Goal: Task Accomplishment & Management: Complete application form

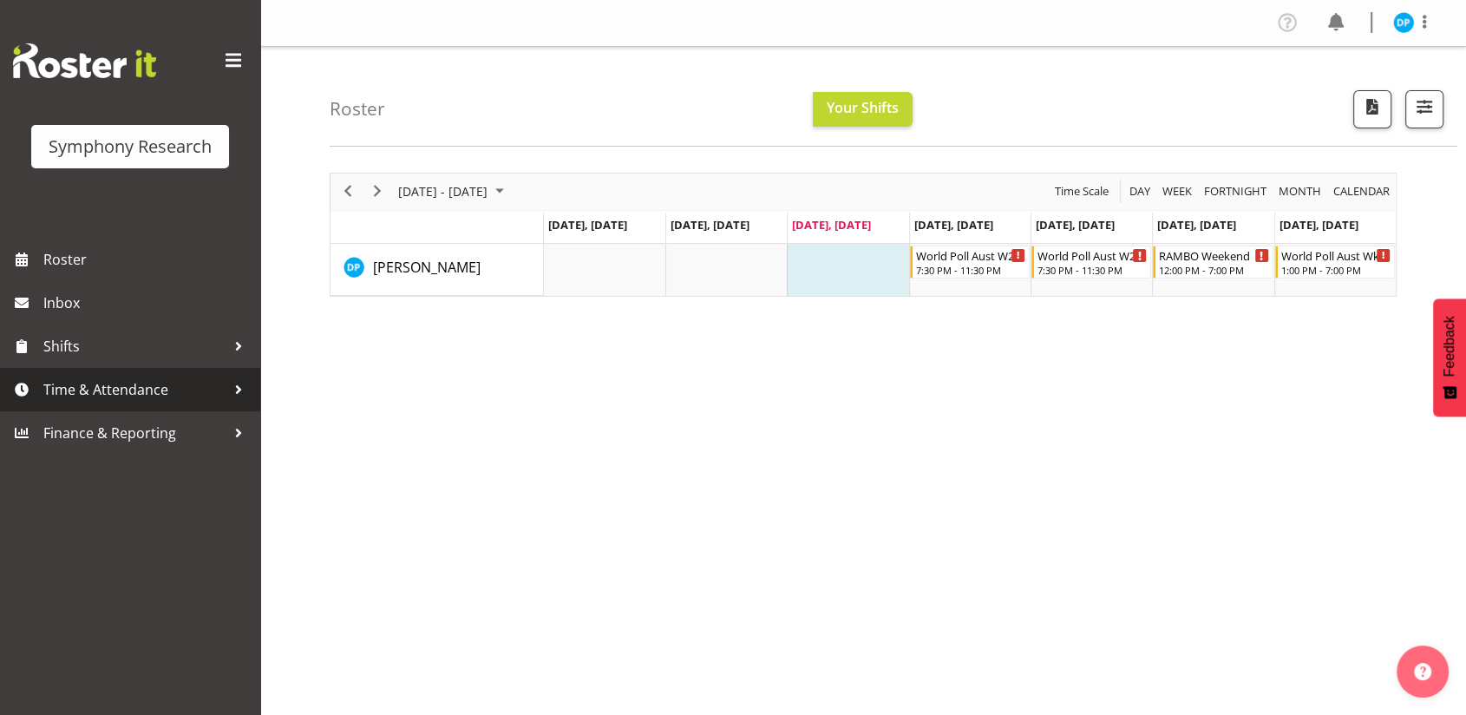
click at [62, 403] on link "Time & Attendance" at bounding box center [130, 389] width 260 height 43
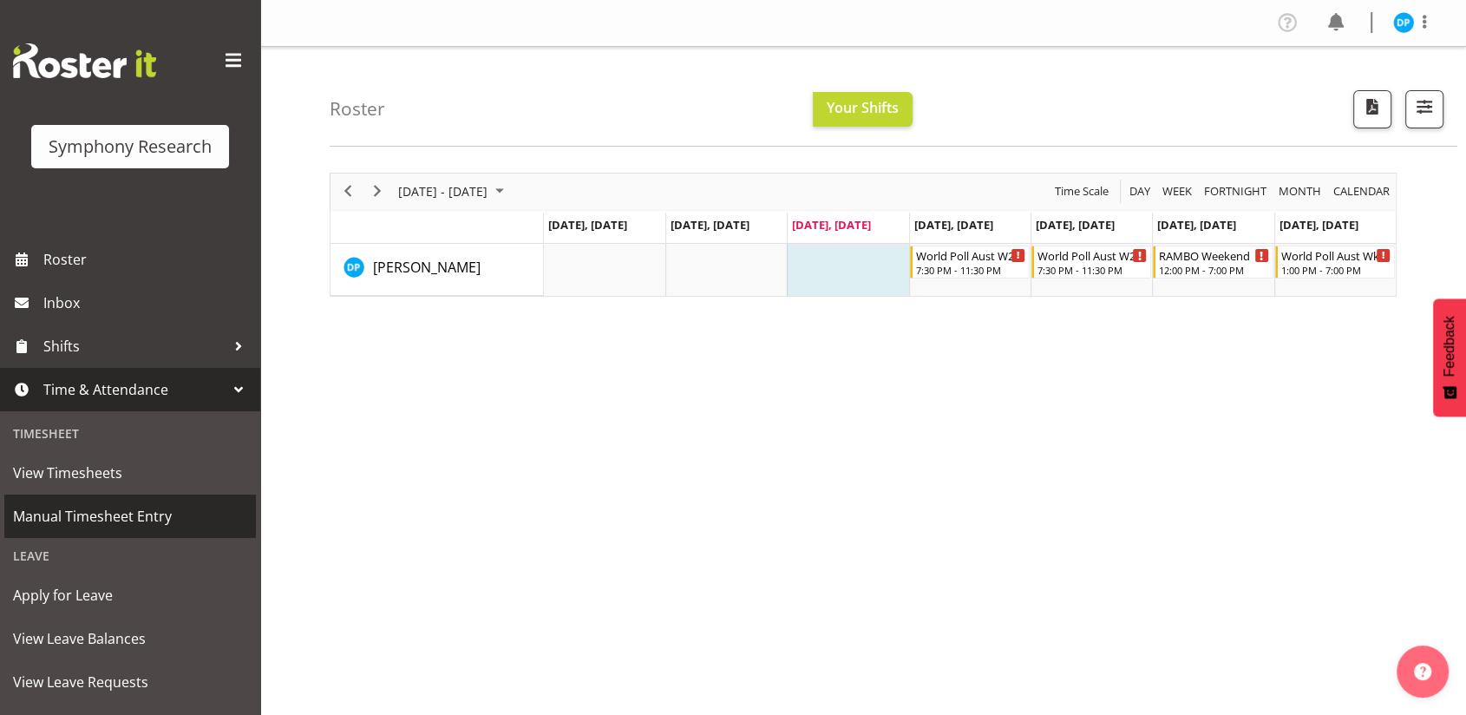
scroll to position [181, 0]
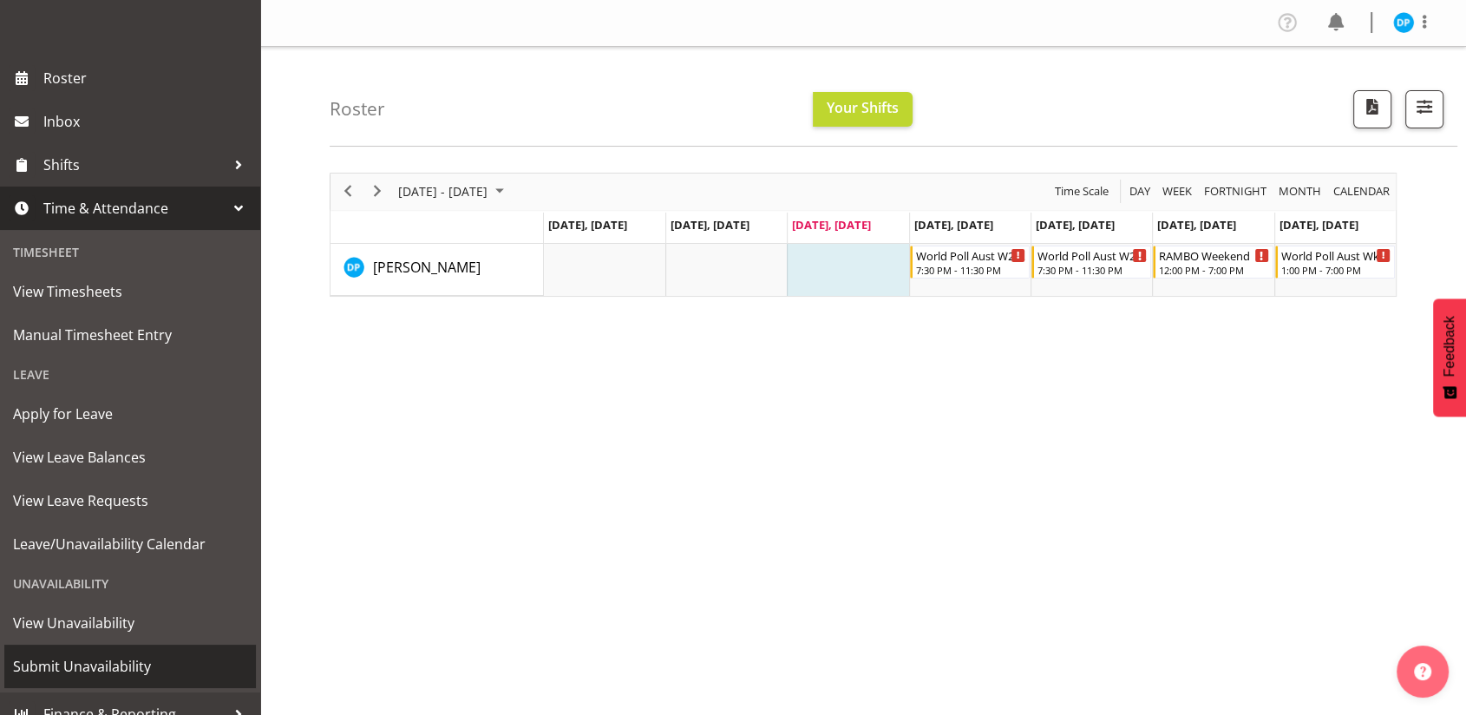
click at [95, 667] on span "Submit Unavailability" at bounding box center [130, 666] width 234 height 26
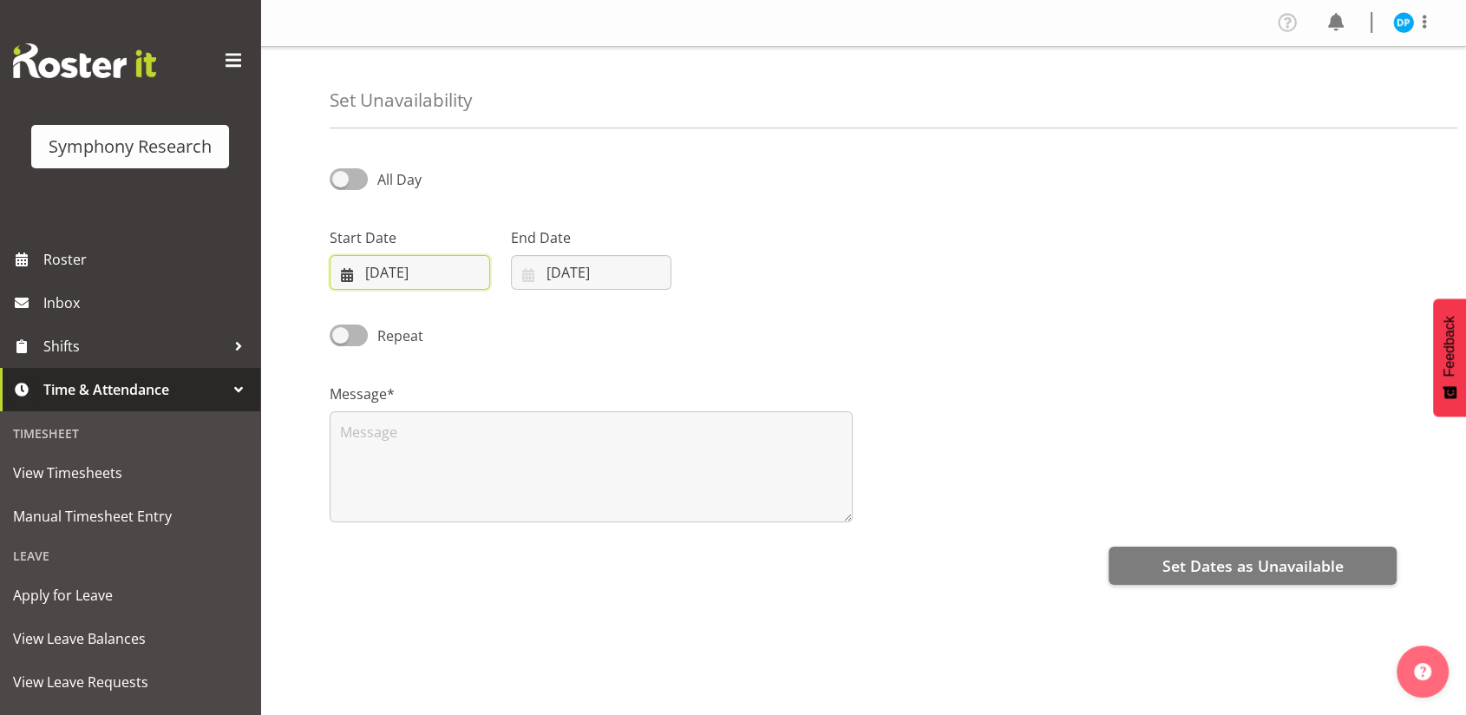
click at [384, 267] on input "[DATE]" at bounding box center [410, 272] width 160 height 35
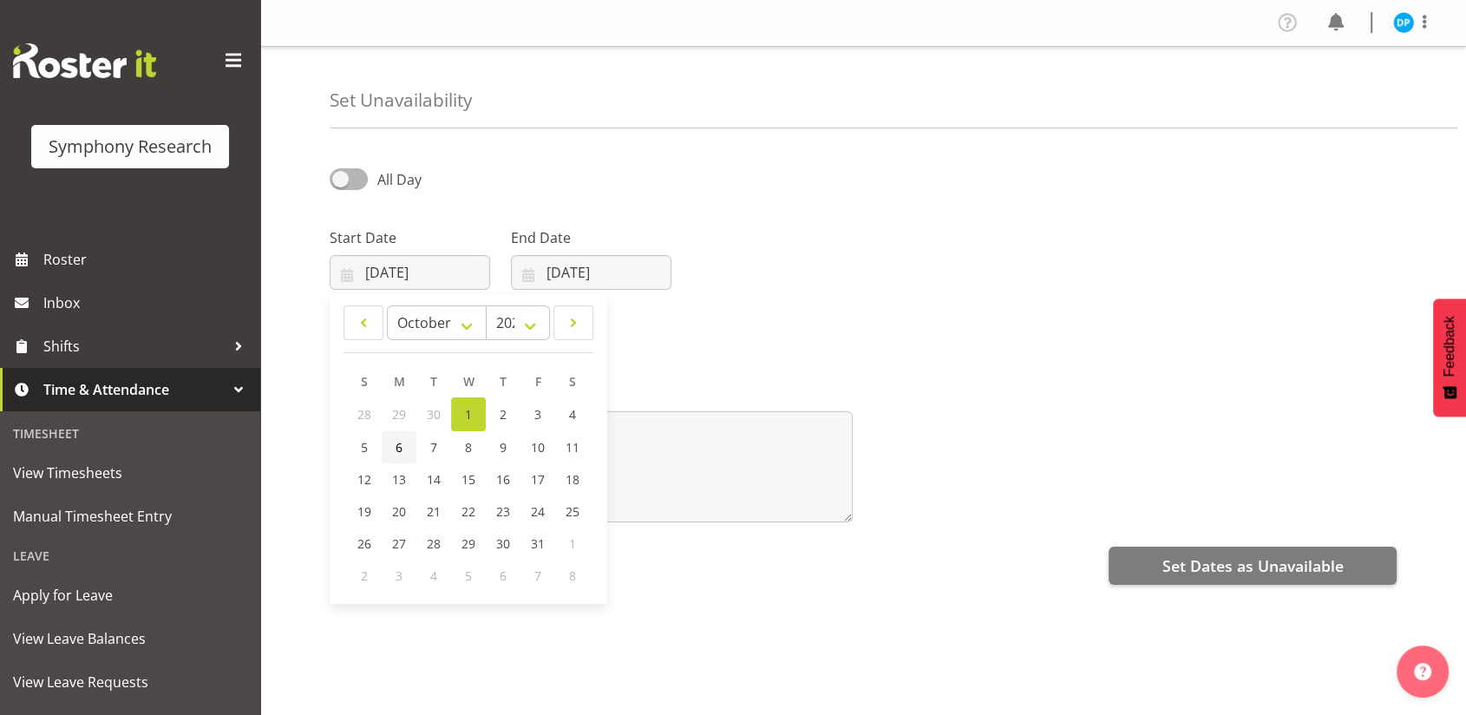
click at [396, 445] on span "6" at bounding box center [399, 447] width 7 height 16
type input "06/10/2025"
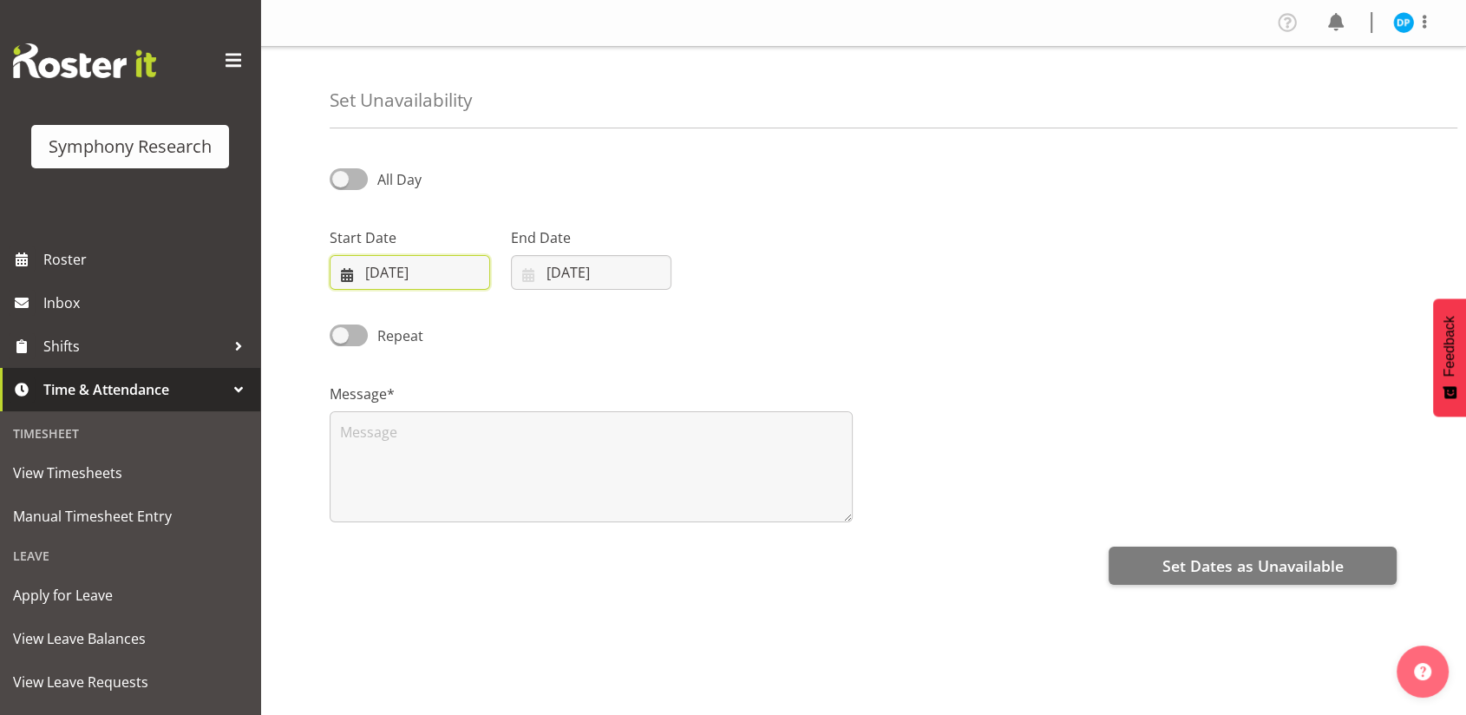
click at [412, 269] on input "06/10/2025" at bounding box center [410, 272] width 160 height 35
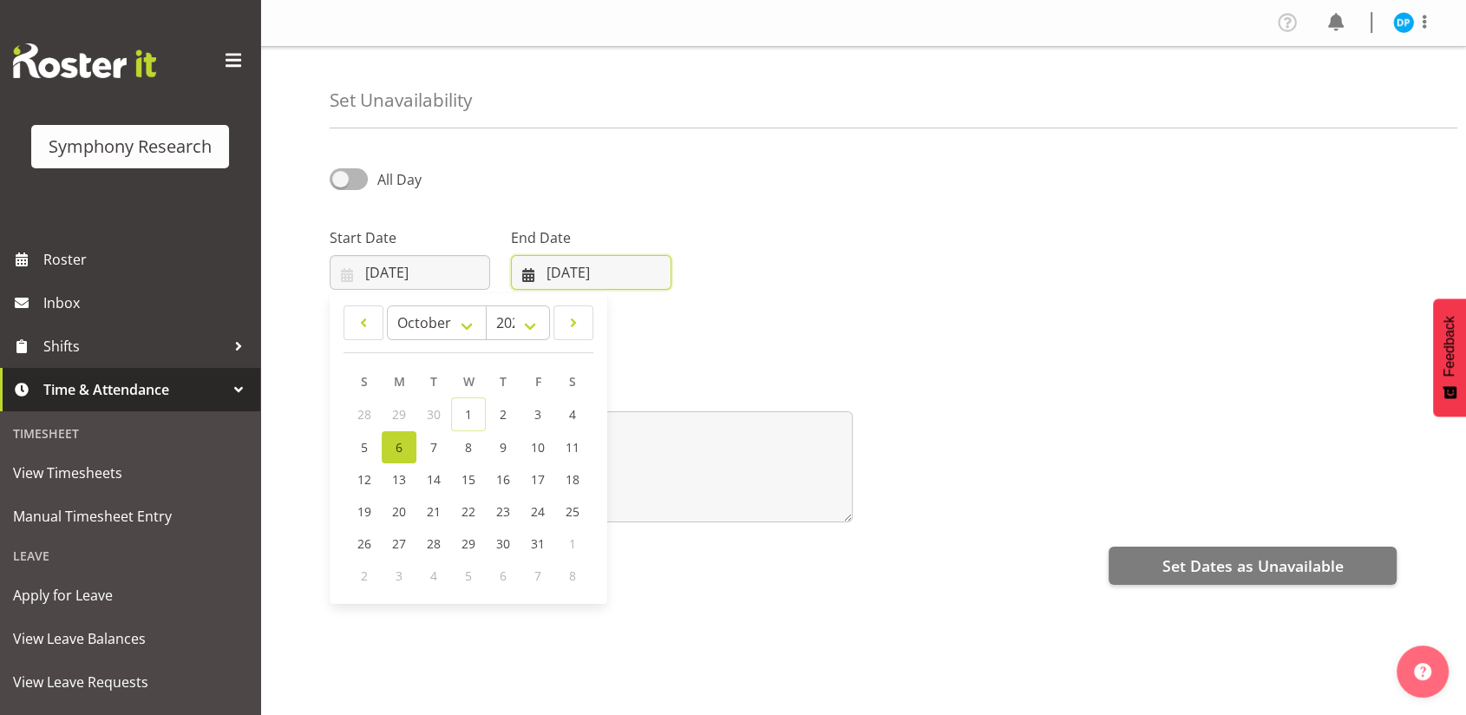
click at [558, 272] on input "[DATE]" at bounding box center [591, 272] width 160 height 35
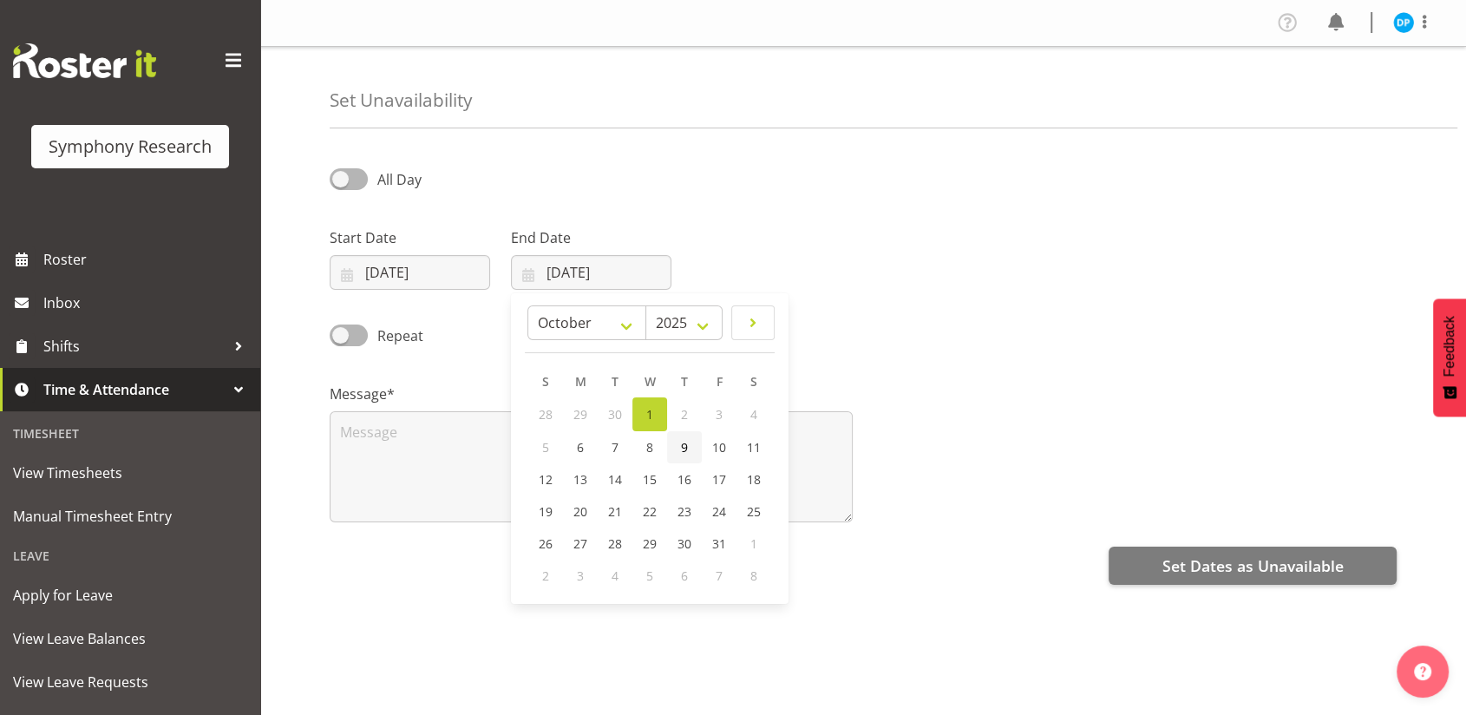
click at [687, 447] on span "9" at bounding box center [684, 447] width 7 height 16
type input "09/10/2025"
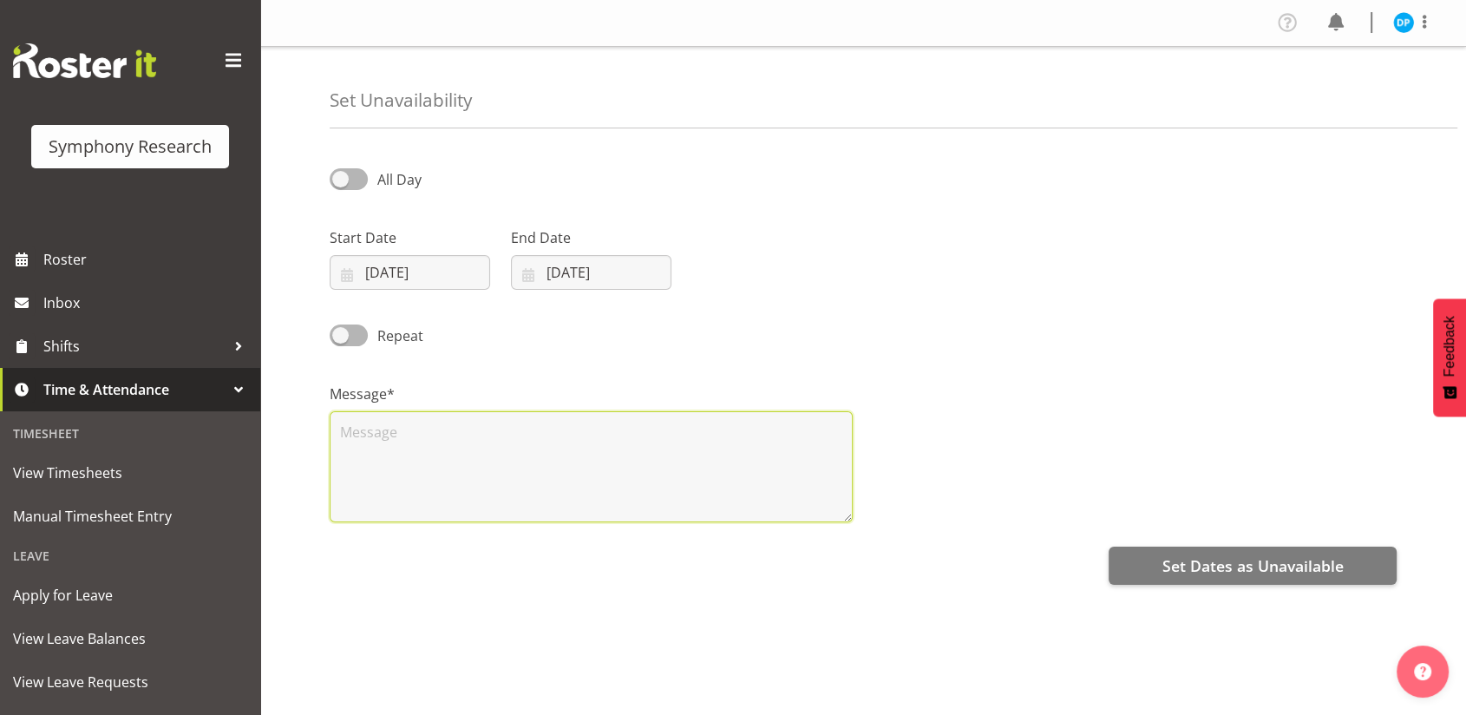
click at [397, 419] on textarea at bounding box center [591, 466] width 523 height 111
type textarea "unavailable"
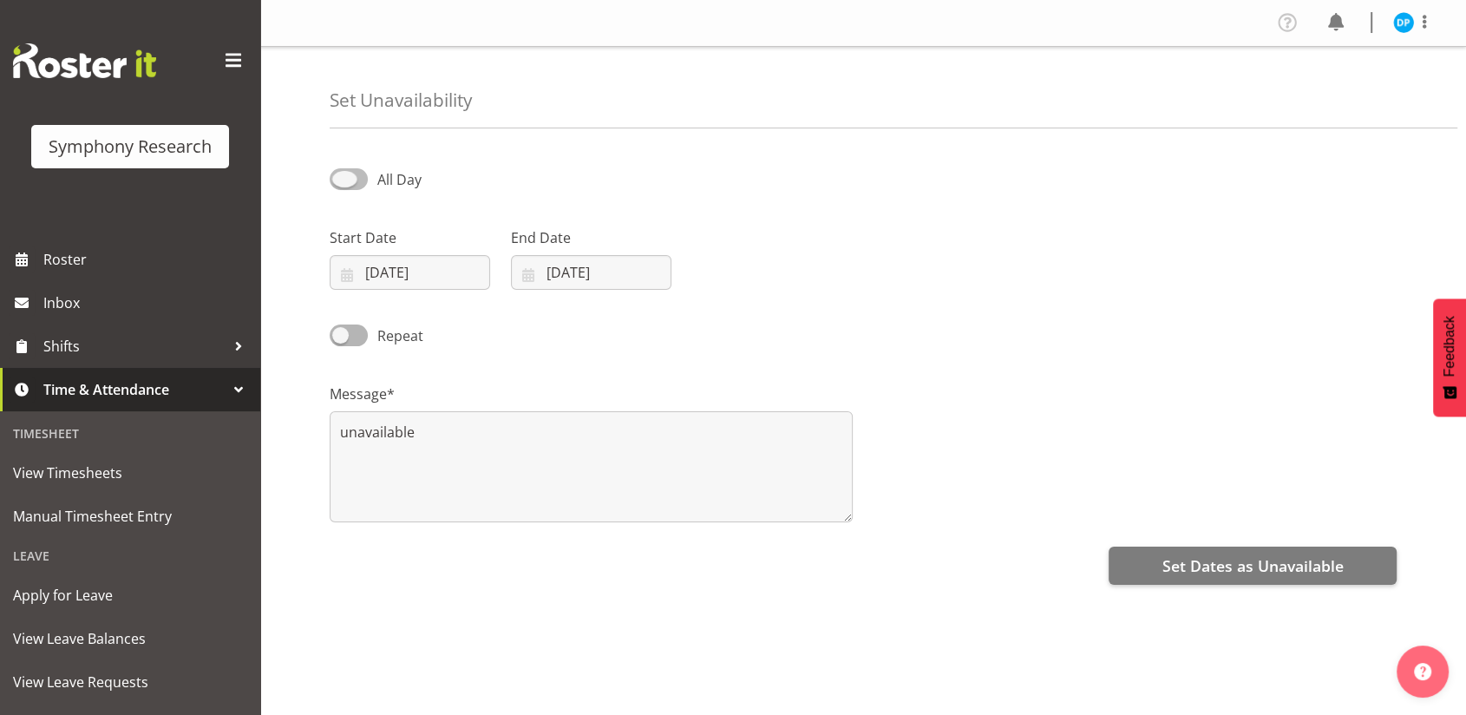
click at [355, 178] on span at bounding box center [349, 179] width 38 height 22
click at [341, 178] on input "All Day" at bounding box center [335, 178] width 11 height 11
checkbox input "true"
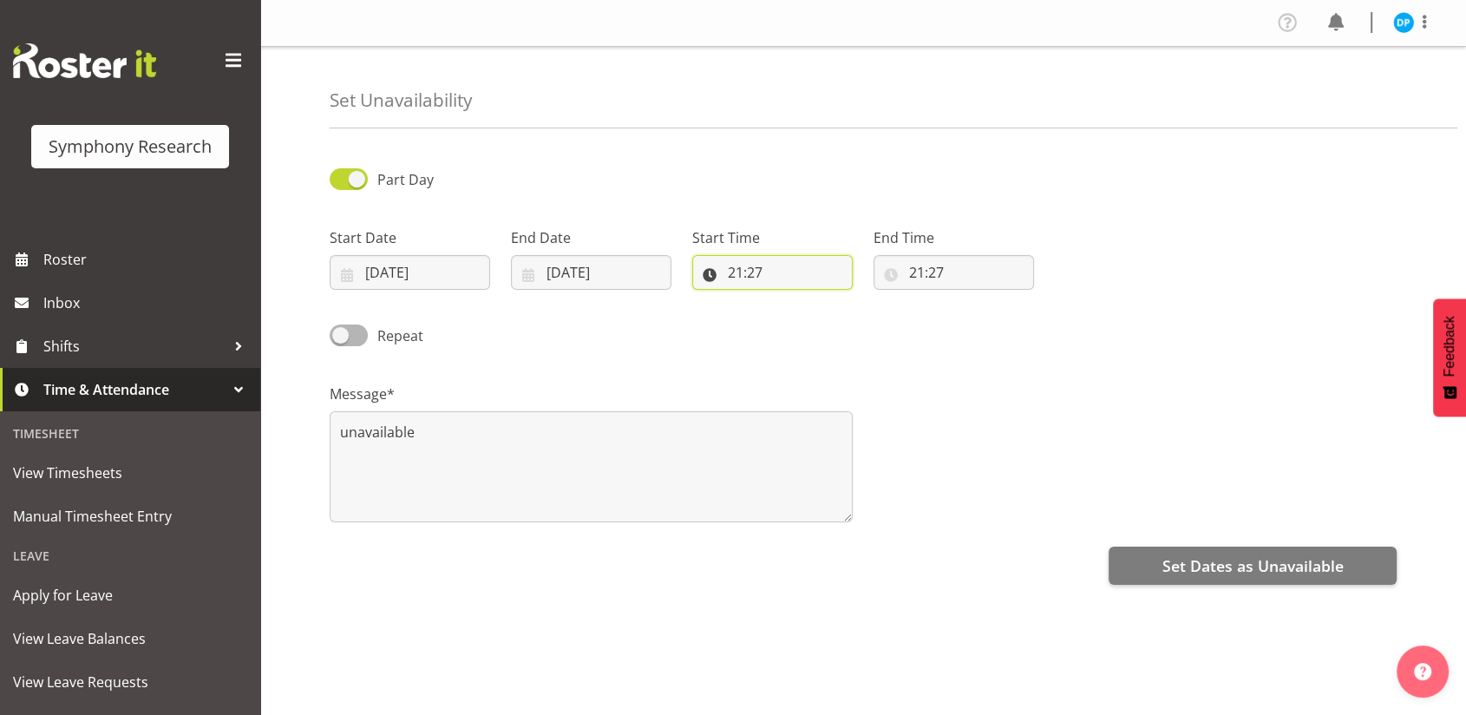
click at [736, 272] on input "21:27" at bounding box center [772, 272] width 160 height 35
click at [805, 317] on select "00 01 02 03 04 05 06 07 08 09 10 11 12 13 14 15 16 17 18 19 20 21 22 23" at bounding box center [810, 317] width 39 height 35
select select "9"
click at [791, 300] on select "00 01 02 03 04 05 06 07 08 09 10 11 12 13 14 15 16 17 18 19 20 21 22 23" at bounding box center [810, 317] width 39 height 35
type input "09:27"
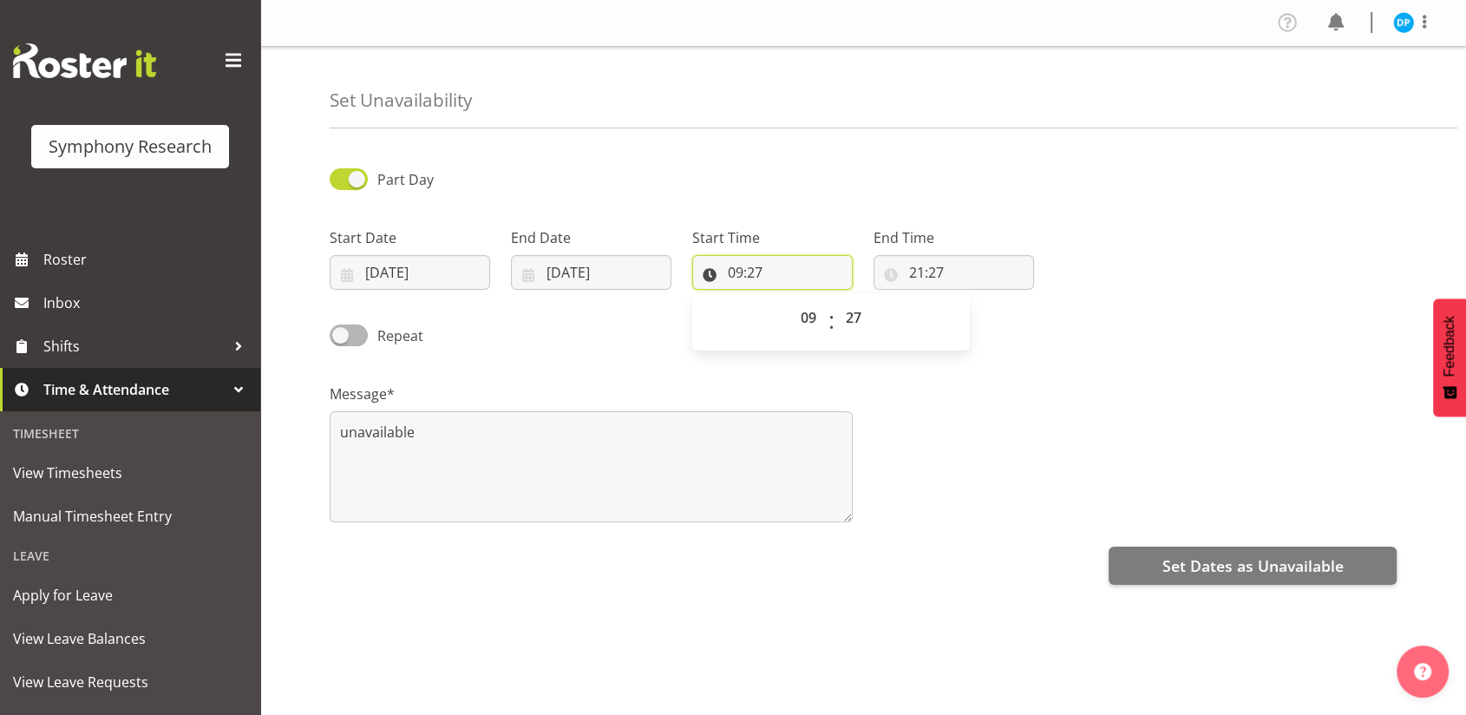
click at [754, 273] on input "09:27" at bounding box center [772, 272] width 160 height 35
click at [757, 265] on input "09:27" at bounding box center [772, 272] width 160 height 35
click at [852, 323] on select "00 01 02 03 04 05 06 07 08 09 10 11 12 13 14 15 16 17 18 19 20 21 22 23 24 25 2…" at bounding box center [855, 317] width 39 height 35
select select "0"
click at [836, 300] on select "00 01 02 03 04 05 06 07 08 09 10 11 12 13 14 15 16 17 18 19 20 21 22 23 24 25 2…" at bounding box center [855, 317] width 39 height 35
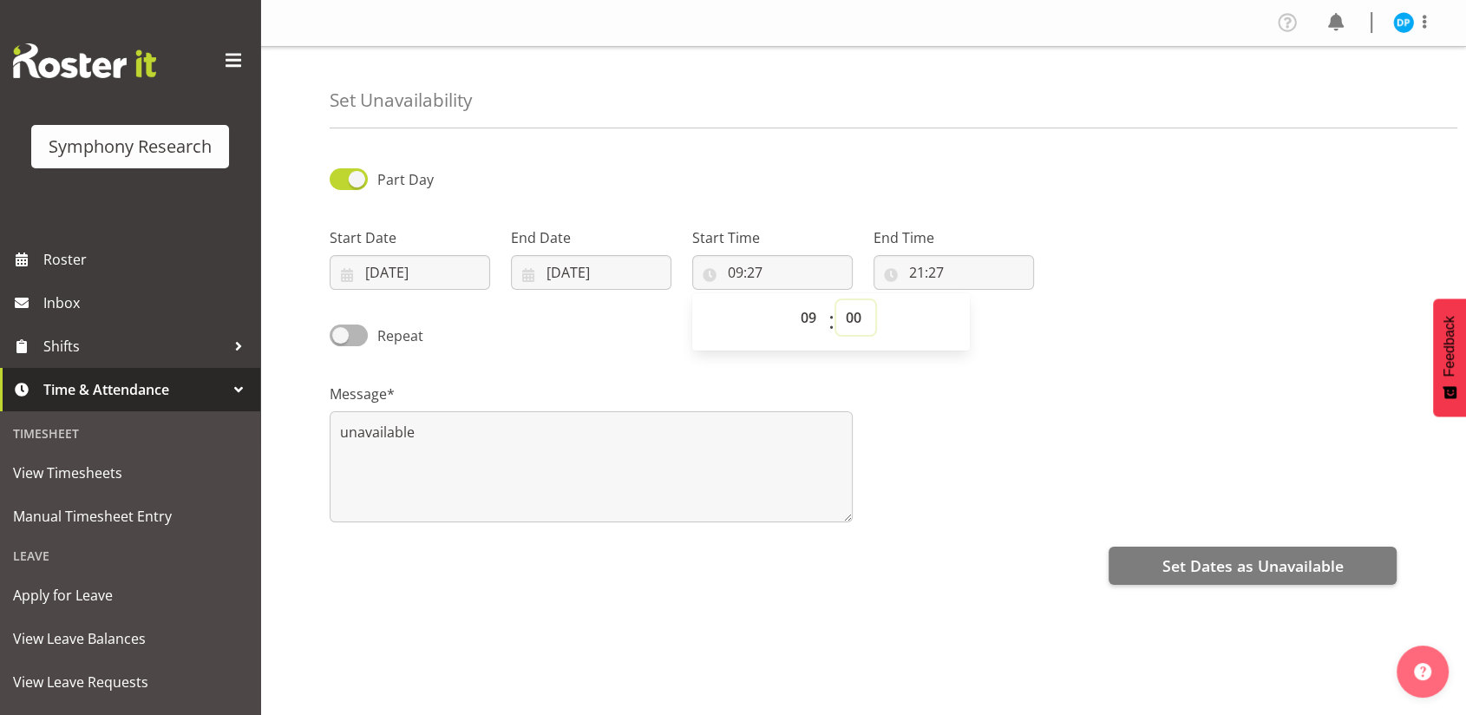
type input "09:00"
click at [917, 272] on input "21:27" at bounding box center [954, 272] width 160 height 35
click at [978, 311] on select "00 01 02 03 04 05 06 07 08 09 10 11 12 13 14 15 16 17 18 19 20 21 22 23" at bounding box center [991, 317] width 39 height 35
select select "15"
click at [972, 300] on select "00 01 02 03 04 05 06 07 08 09 10 11 12 13 14 15 16 17 18 19 20 21 22 23" at bounding box center [991, 317] width 39 height 35
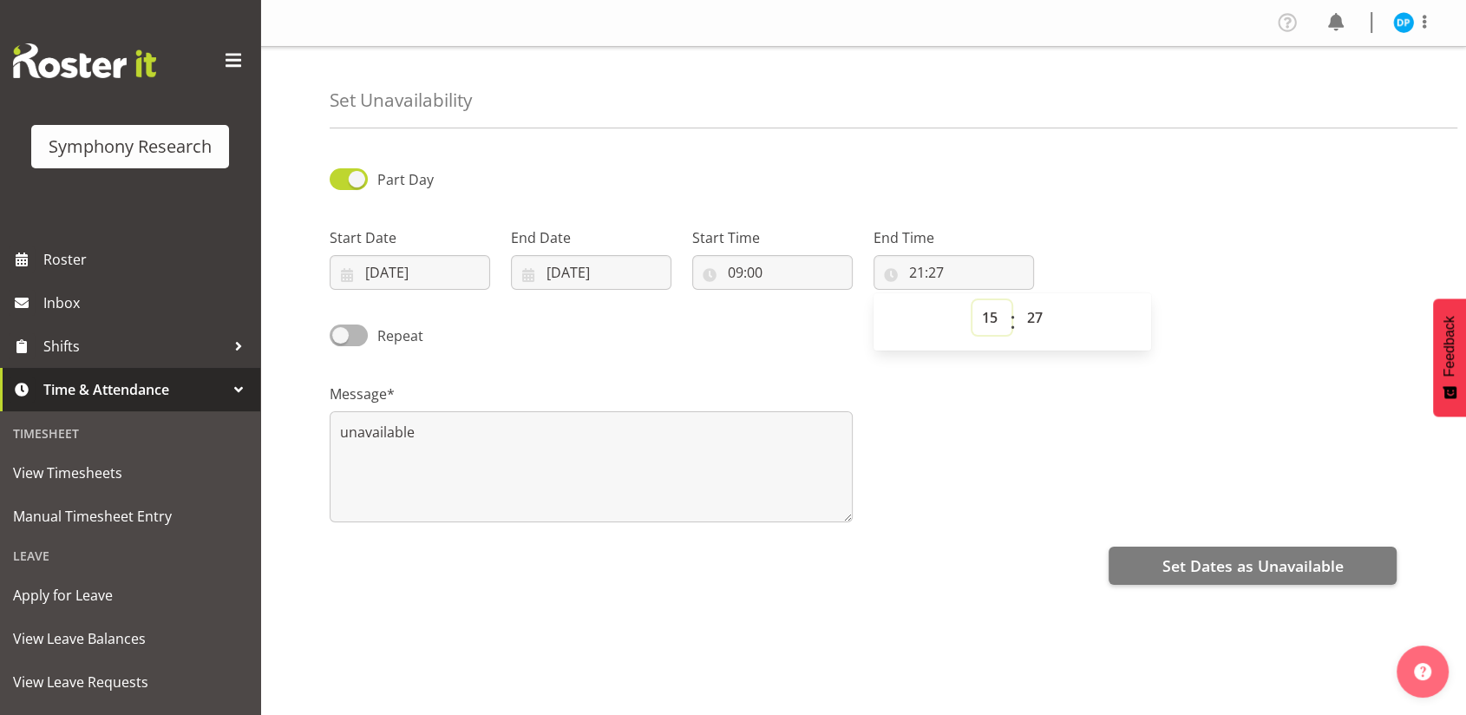
type input "15:27"
click at [933, 272] on input "15:27" at bounding box center [954, 272] width 160 height 35
click at [930, 270] on input "15:27" at bounding box center [954, 272] width 160 height 35
click at [1035, 315] on select "00 01 02 03 04 05 06 07 08 09 10 11 12 13 14 15 16 17 18 19 20 21 22 23 24 25 2…" at bounding box center [1037, 317] width 39 height 35
select select "0"
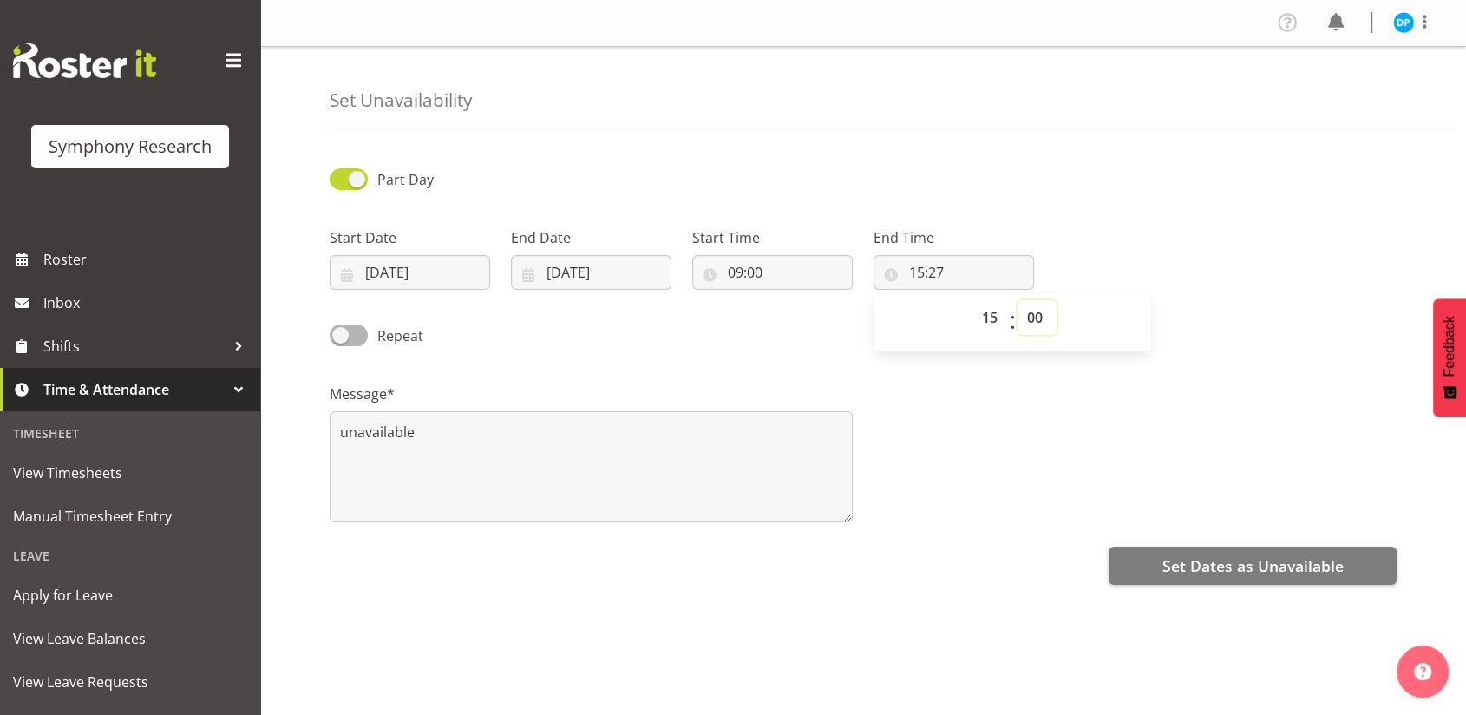
click at [1018, 300] on select "00 01 02 03 04 05 06 07 08 09 10 11 12 13 14 15 16 17 18 19 20 21 22 23 24 25 2…" at bounding box center [1037, 317] width 39 height 35
type input "15:00"
click at [919, 277] on input "15:00" at bounding box center [954, 272] width 160 height 35
click at [918, 272] on input "15:00" at bounding box center [954, 272] width 160 height 35
click at [978, 314] on select "00 01 02 03 04 05 06 07 08 09 10 11 12 13 14 15 16 17 18 19 20 21 22 23" at bounding box center [991, 317] width 39 height 35
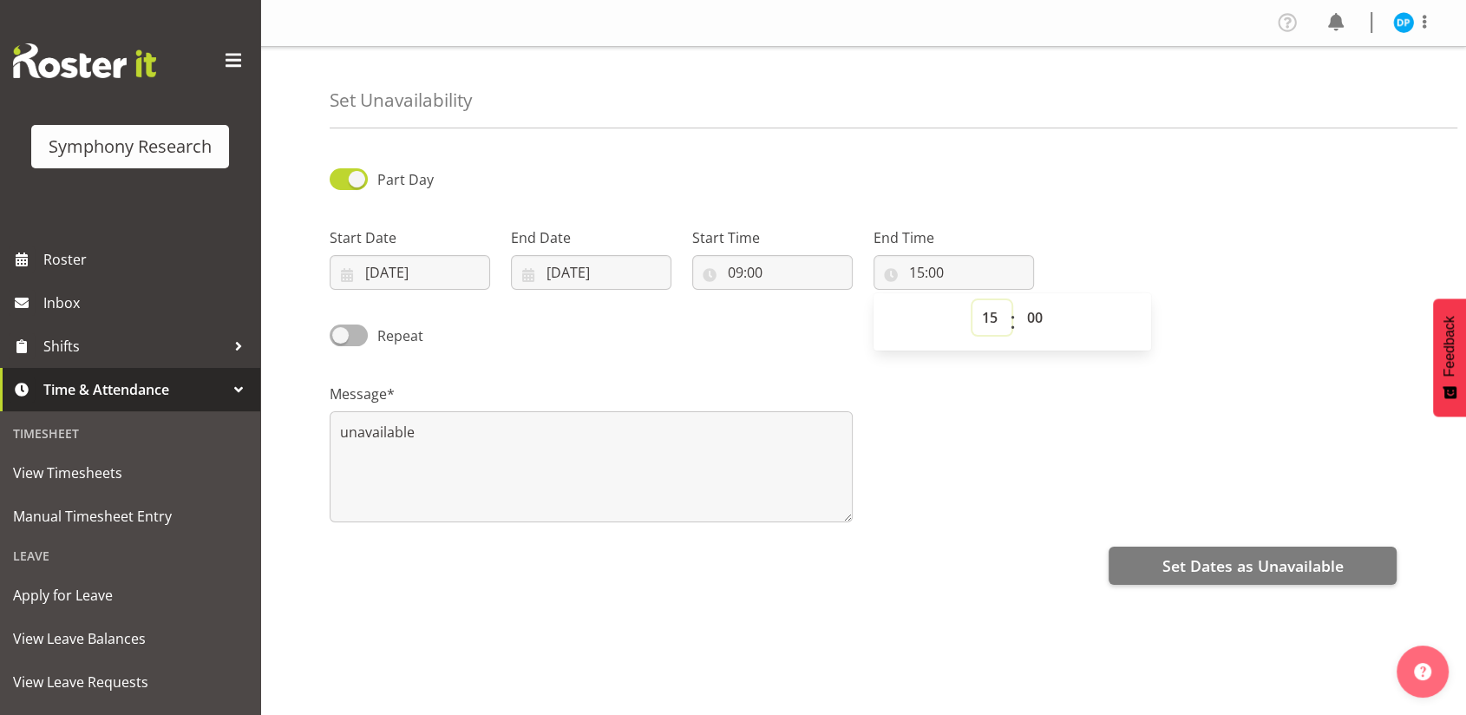
select select "16"
click at [972, 300] on select "00 01 02 03 04 05 06 07 08 09 10 11 12 13 14 15 16 17 18 19 20 21 22 23" at bounding box center [991, 317] width 39 height 35
type input "16:00"
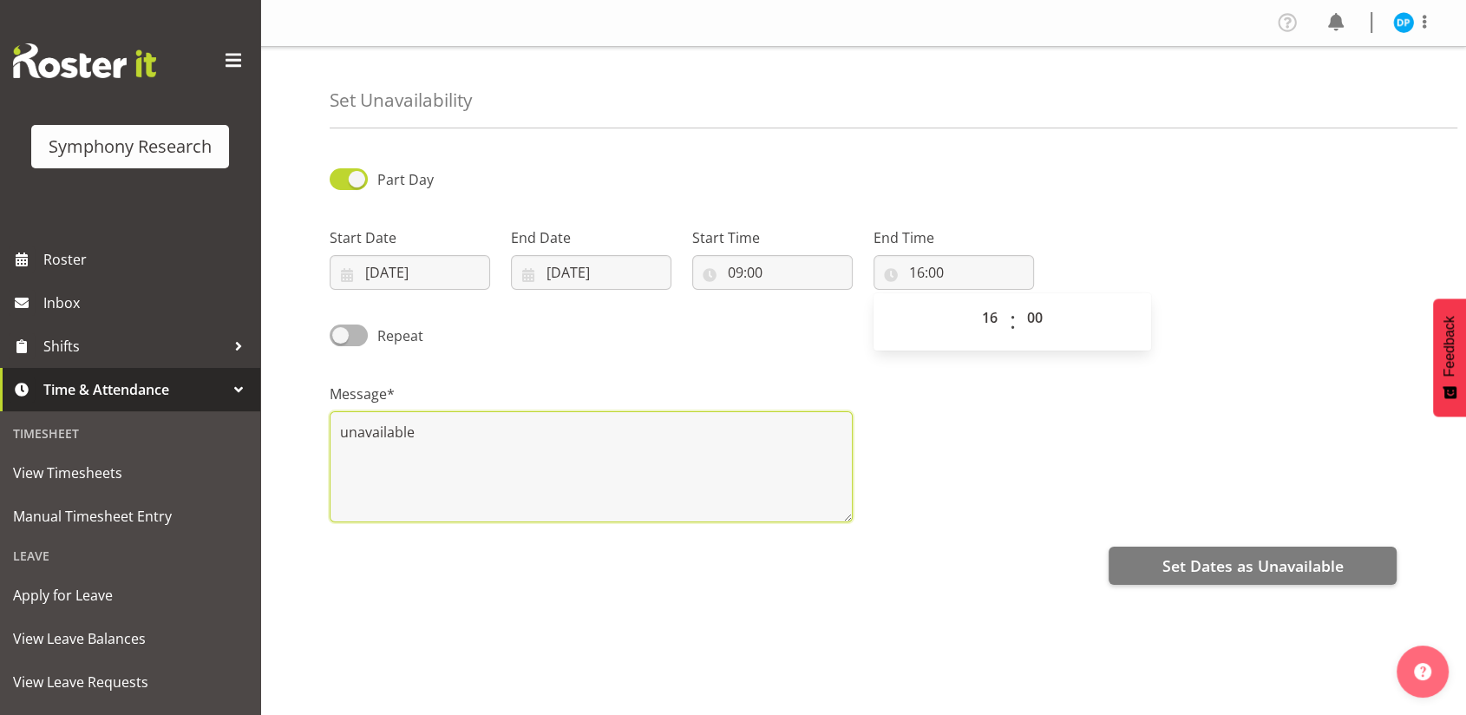
click at [416, 447] on textarea "unavailable" at bounding box center [591, 466] width 523 height 111
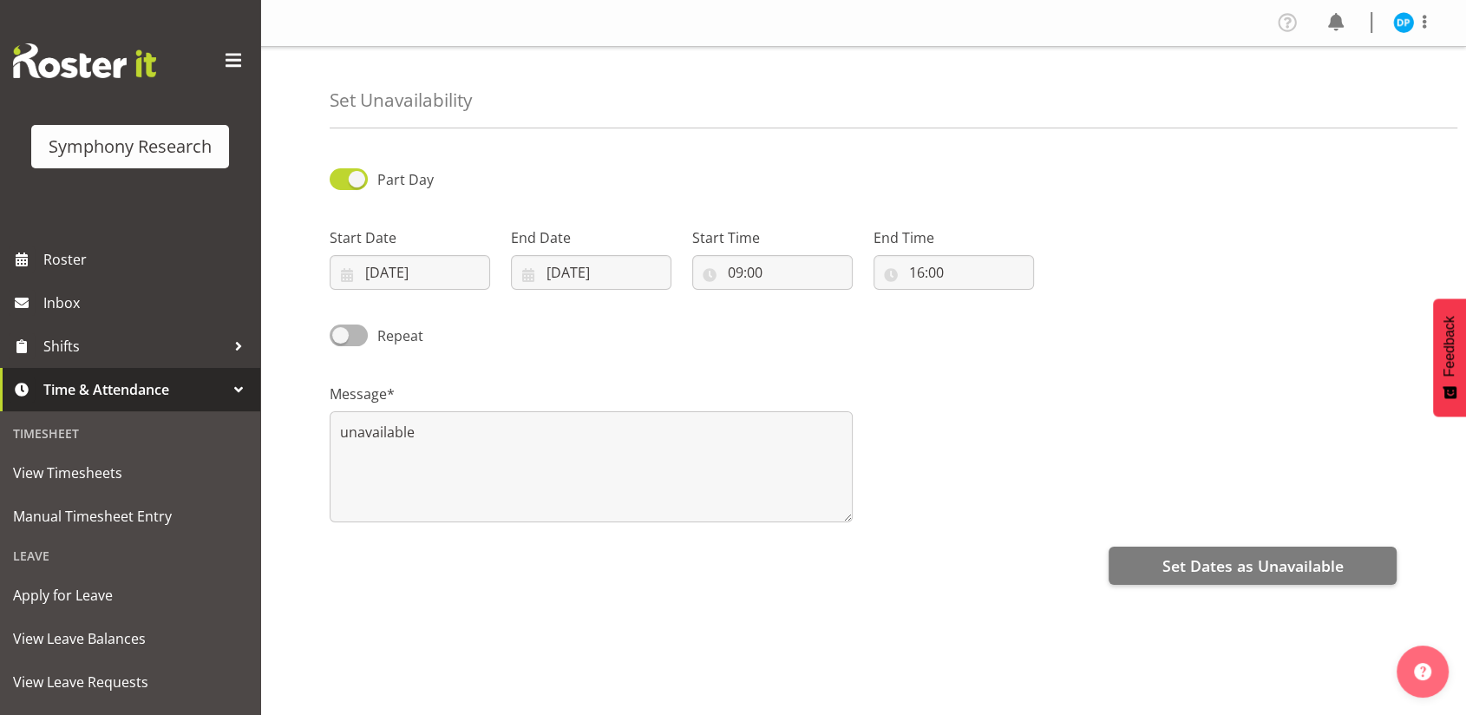
click at [1069, 441] on div "Message* unavailable" at bounding box center [863, 445] width 1088 height 173
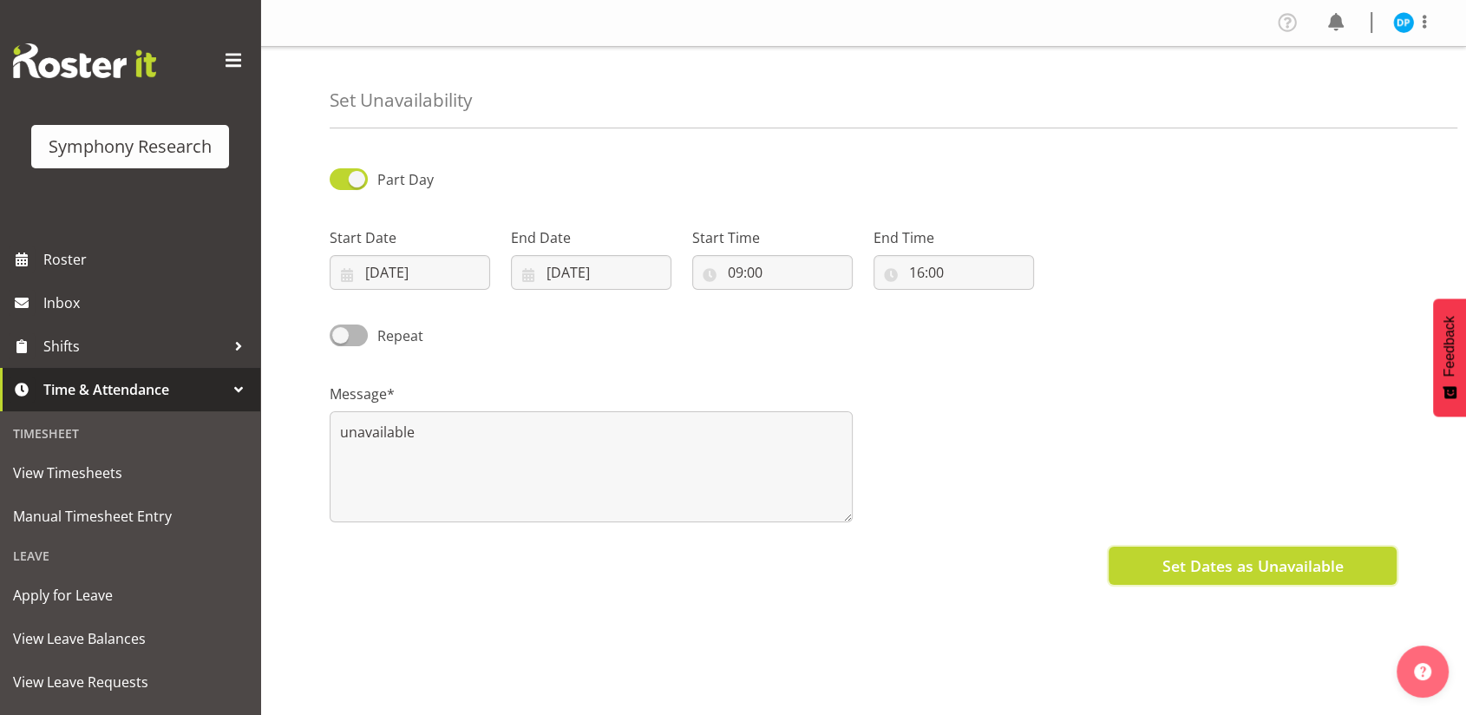
click at [1177, 568] on span "Set Dates as Unavailable" at bounding box center [1252, 565] width 181 height 23
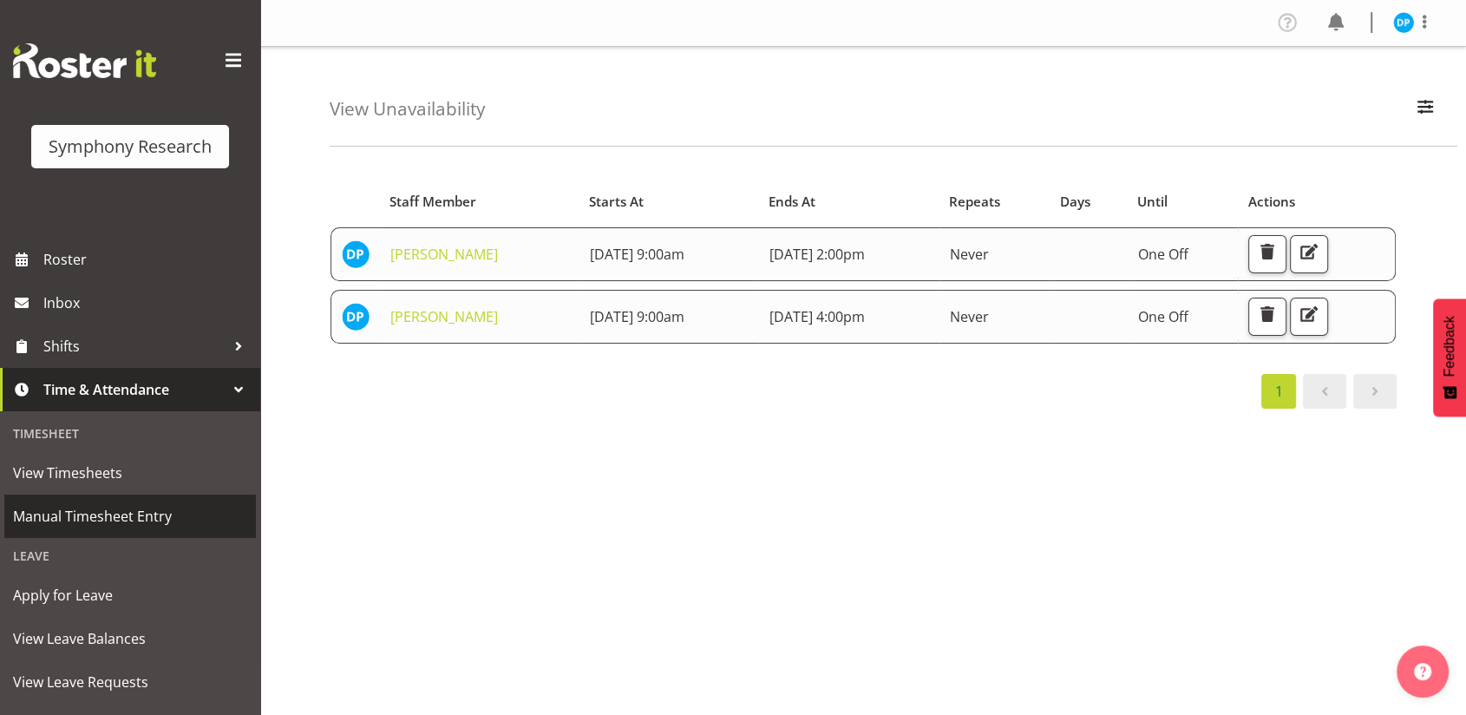
click at [97, 529] on link "Manual Timesheet Entry" at bounding box center [130, 515] width 252 height 43
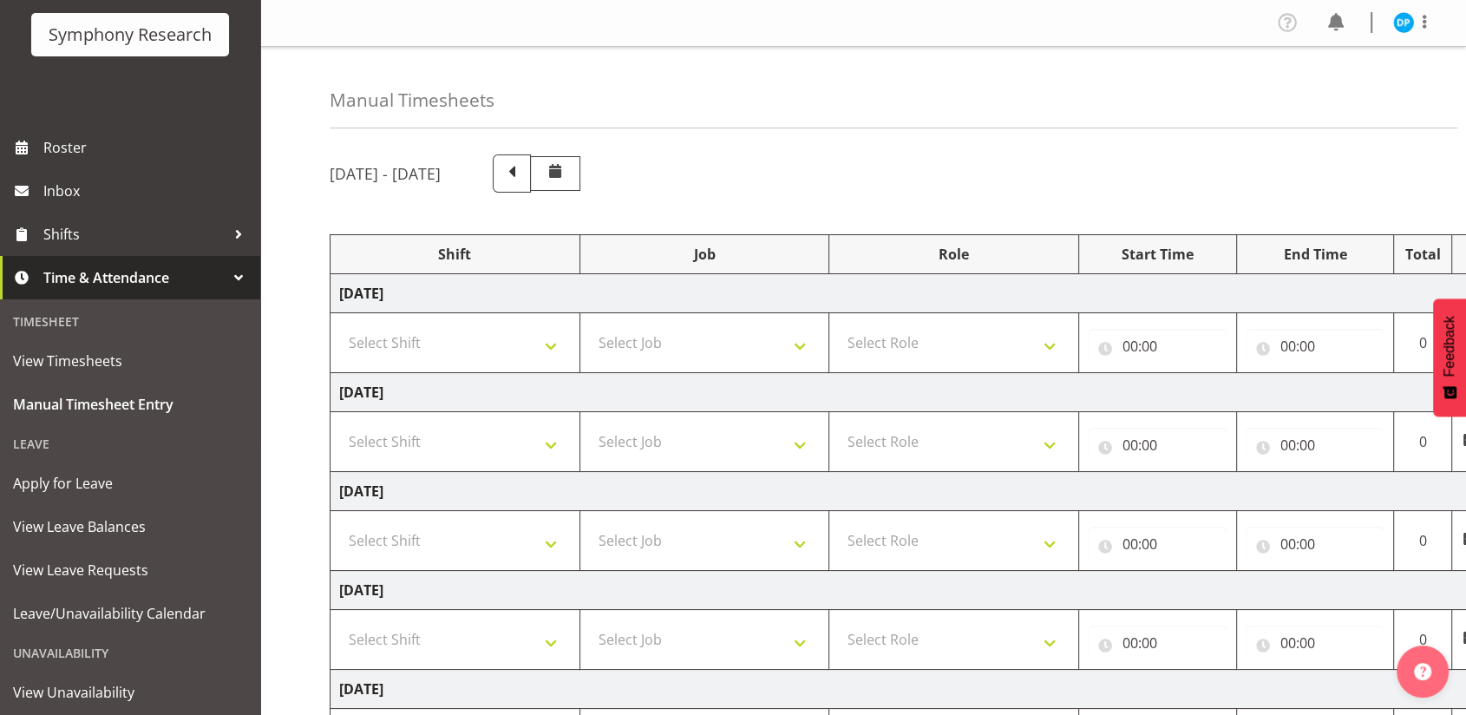
scroll to position [201, 0]
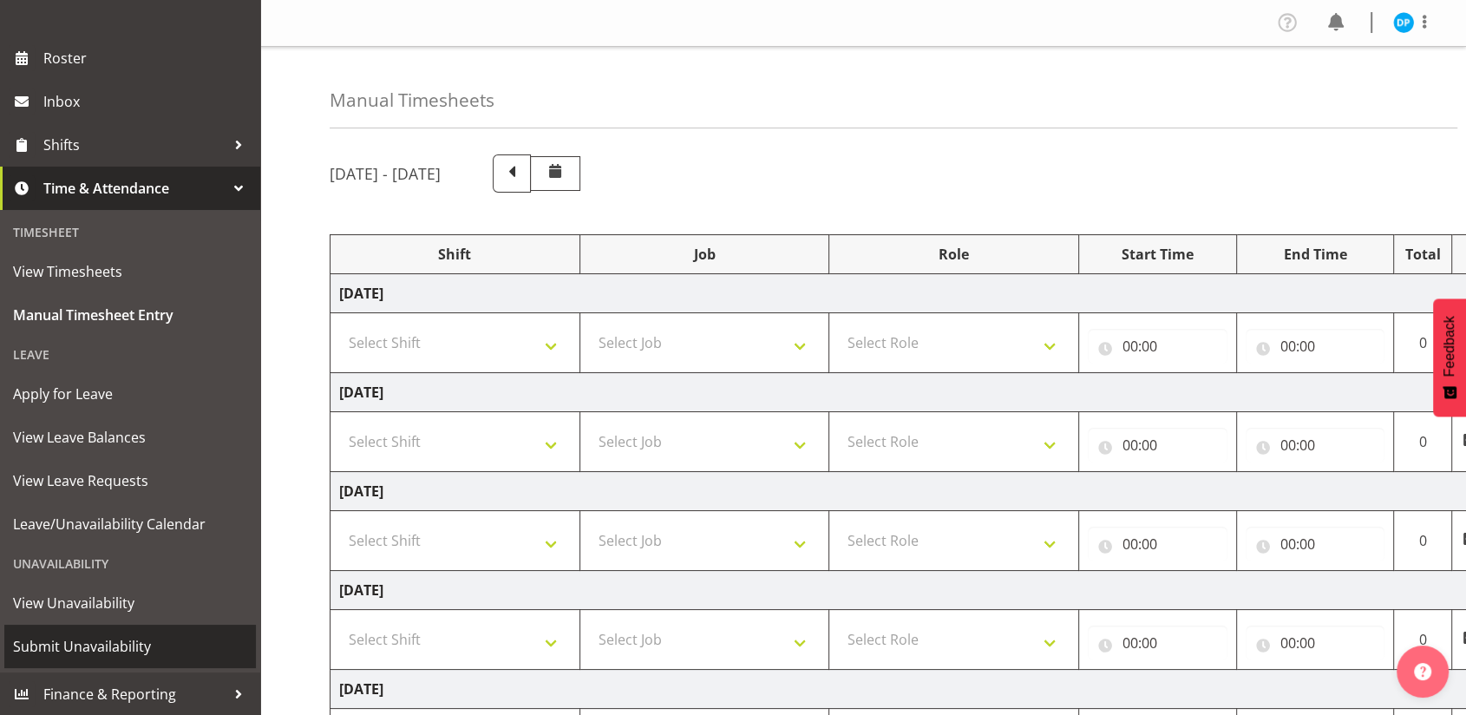
click at [89, 640] on span "Submit Unavailability" at bounding box center [130, 646] width 234 height 26
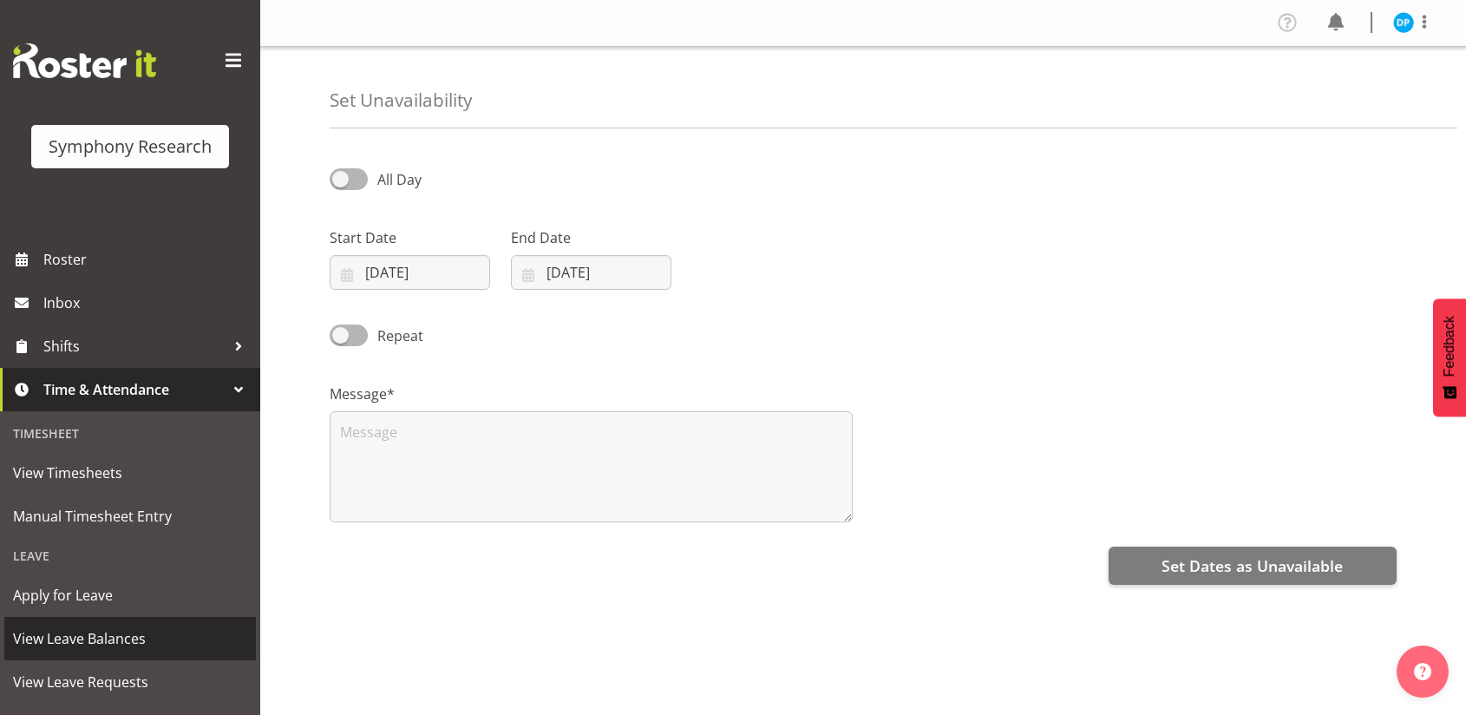
select select "9"
select select "2025"
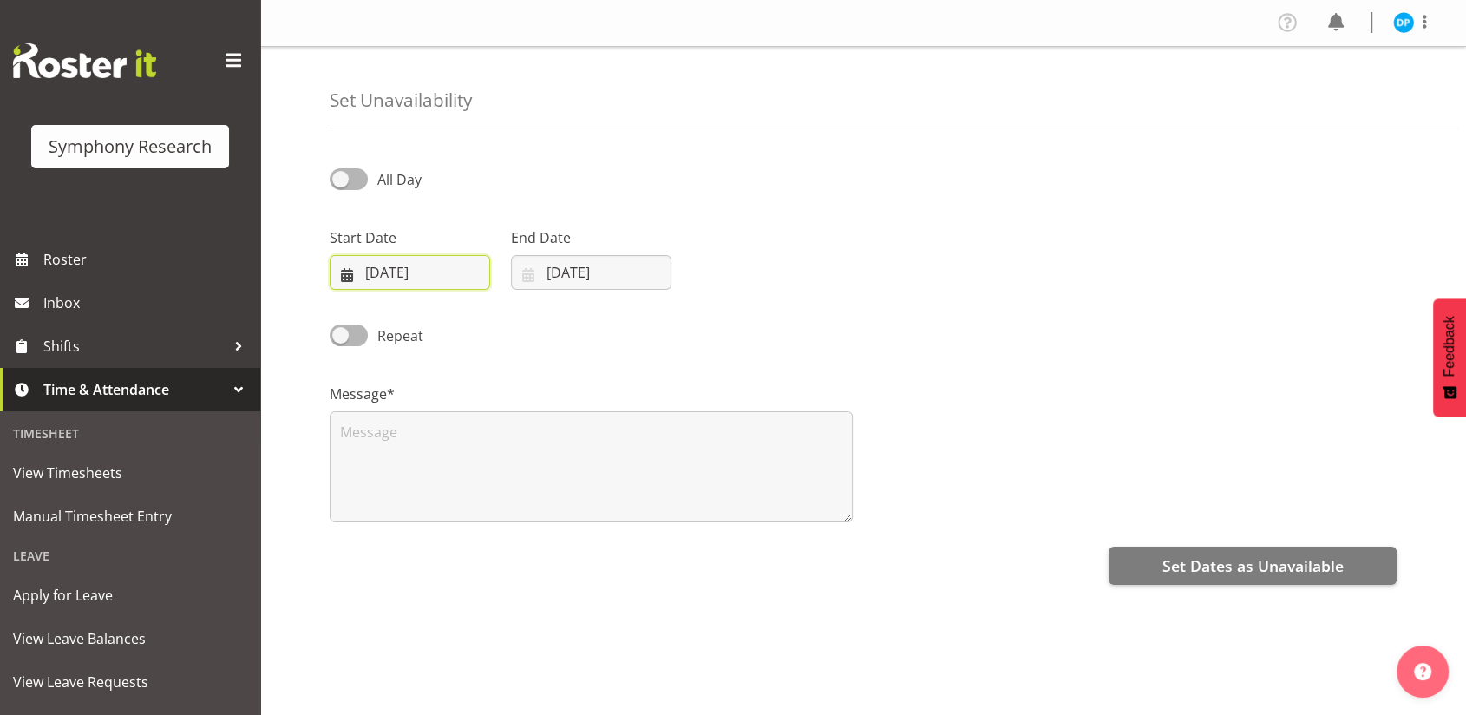
click at [396, 272] on input "01/10/2025" at bounding box center [410, 272] width 160 height 35
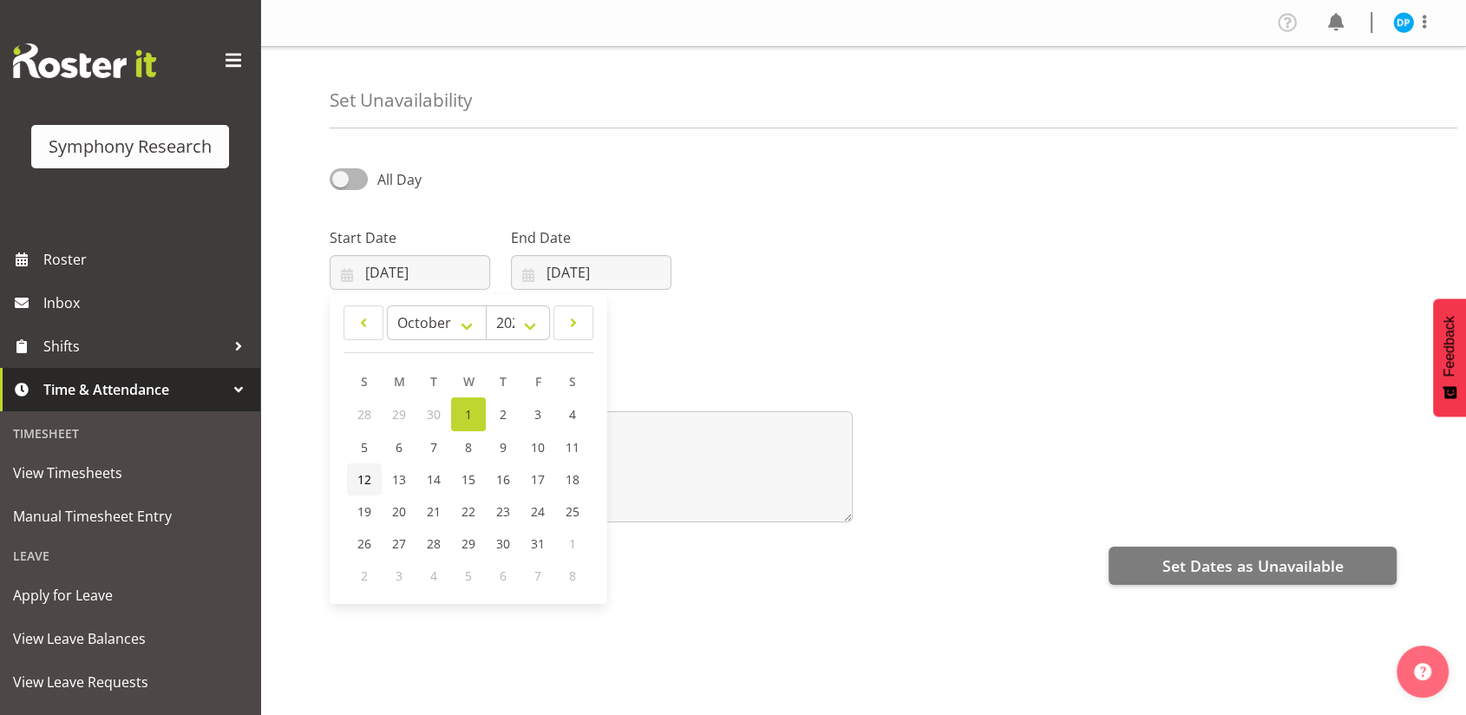
click at [366, 482] on span "12" at bounding box center [364, 479] width 14 height 16
type input "12/10/2025"
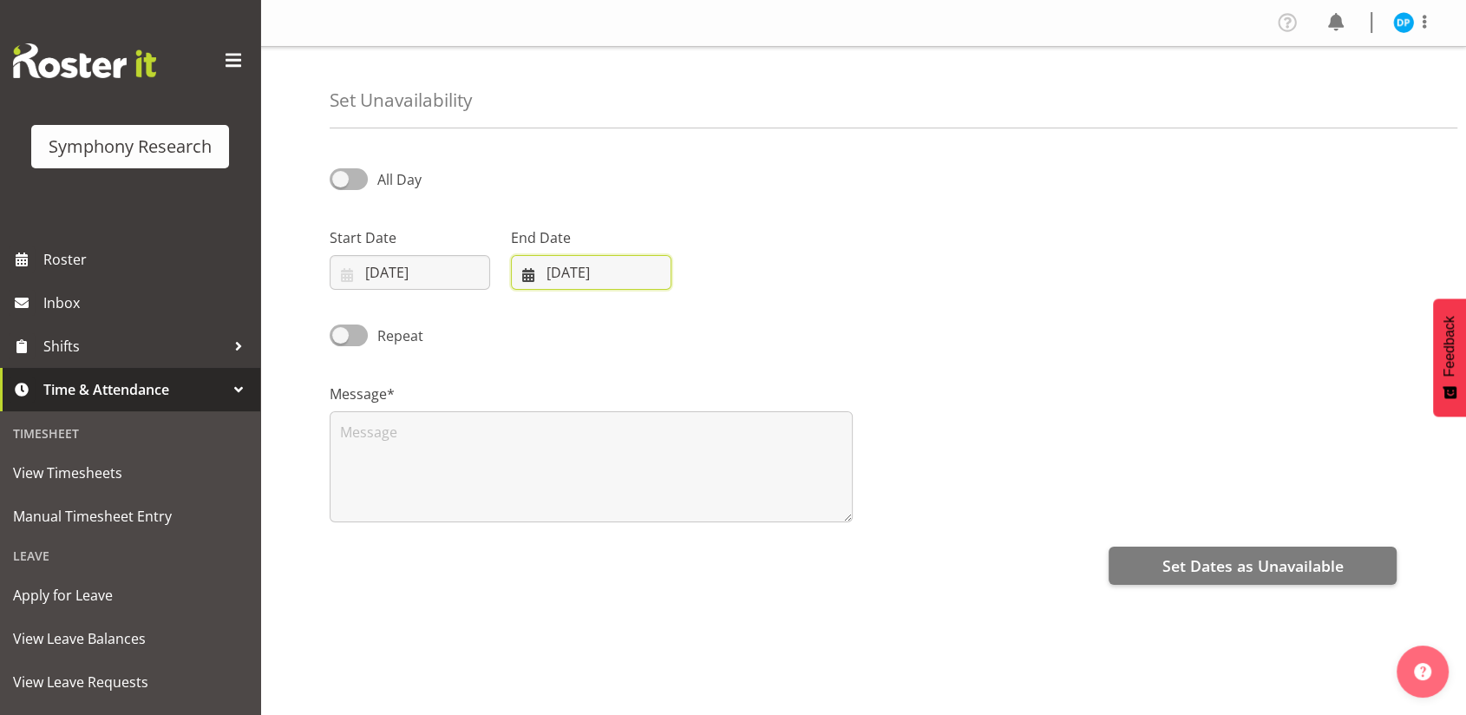
click at [585, 265] on input "01/10/2025" at bounding box center [591, 272] width 160 height 35
click at [540, 480] on span "12" at bounding box center [546, 479] width 14 height 16
type input "12/10/2025"
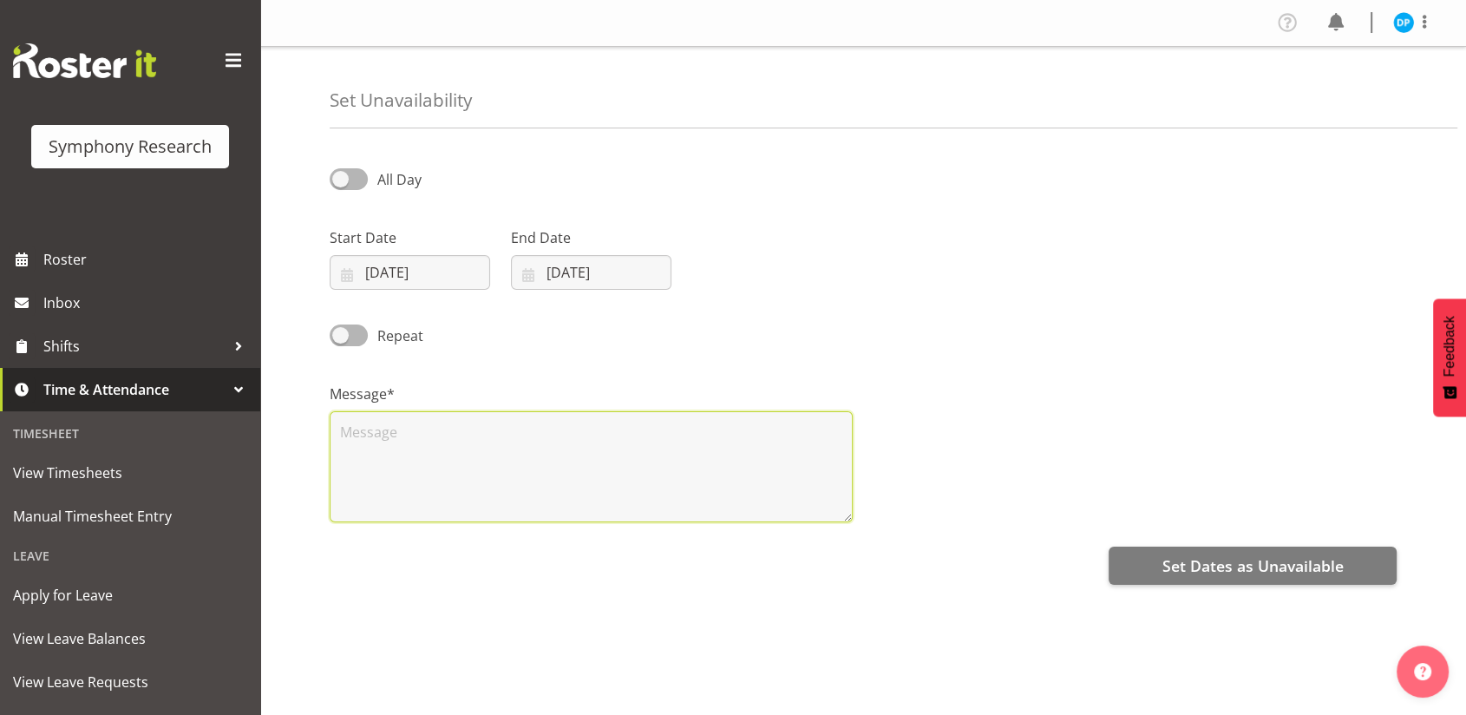
click at [357, 447] on textarea at bounding box center [591, 466] width 523 height 111
type textarea "unavailable"
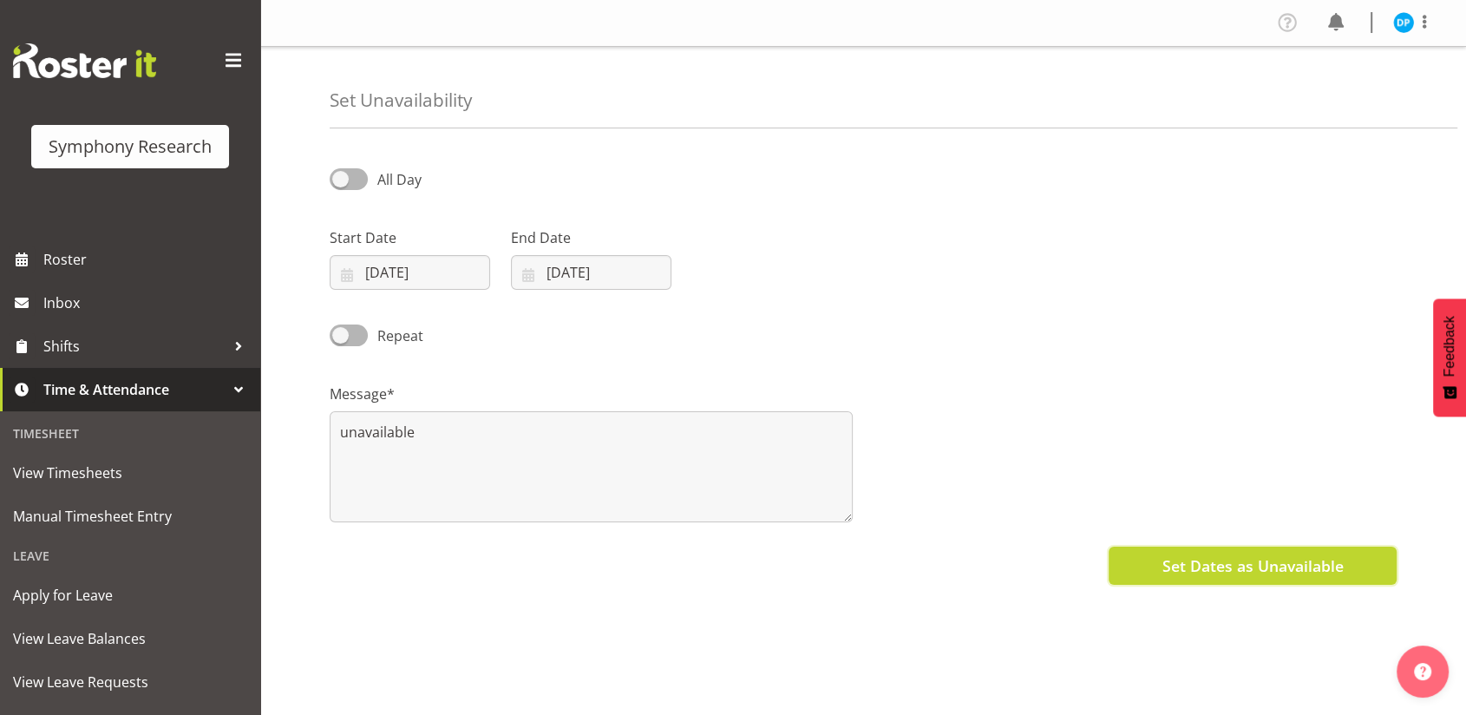
click at [1204, 552] on button "Set Dates as Unavailable" at bounding box center [1253, 565] width 288 height 38
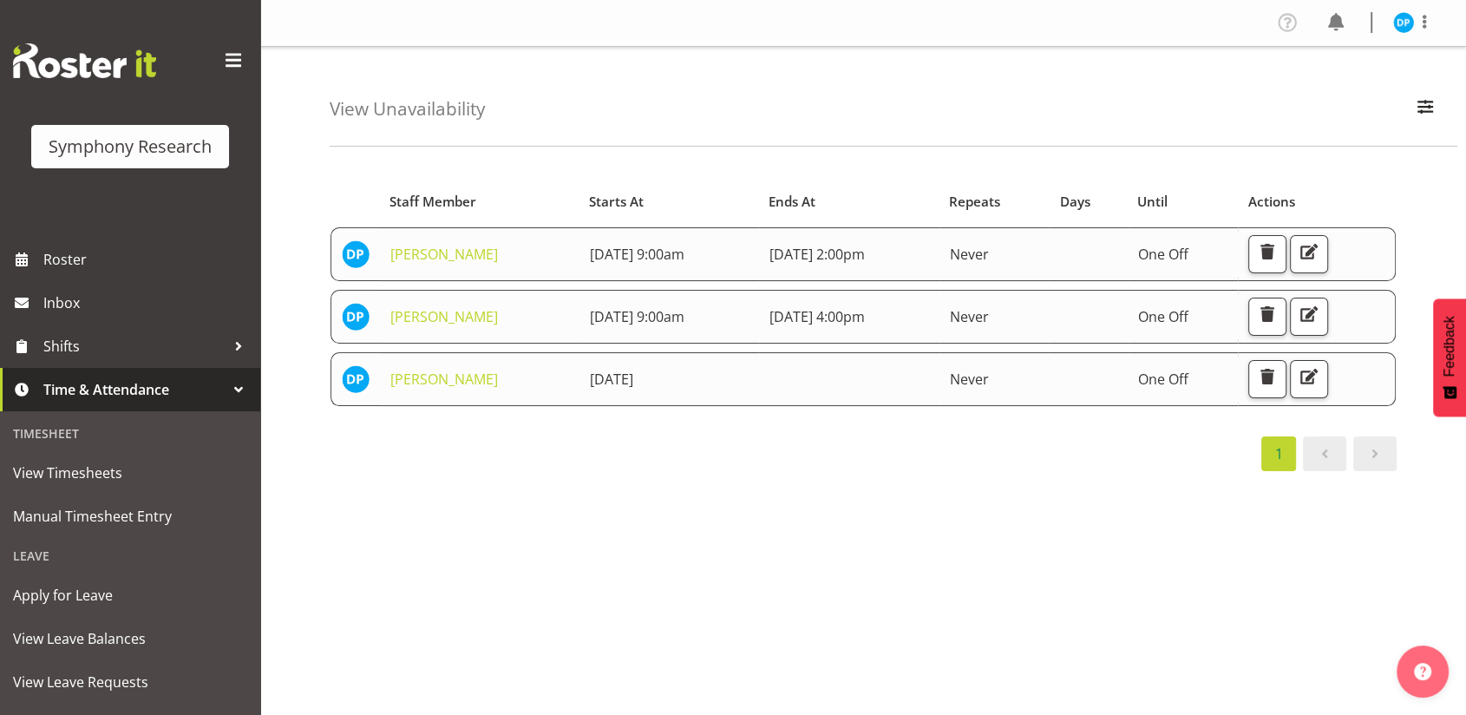
click at [1024, 494] on div "Starts At Staff Member Starts At Ends At Repeats Days Until Actions [PERSON_NAM…" at bounding box center [898, 507] width 1136 height 694
click at [865, 312] on span "[DATE] 4:00pm" at bounding box center [816, 316] width 95 height 19
